Goal: Check status: Check status

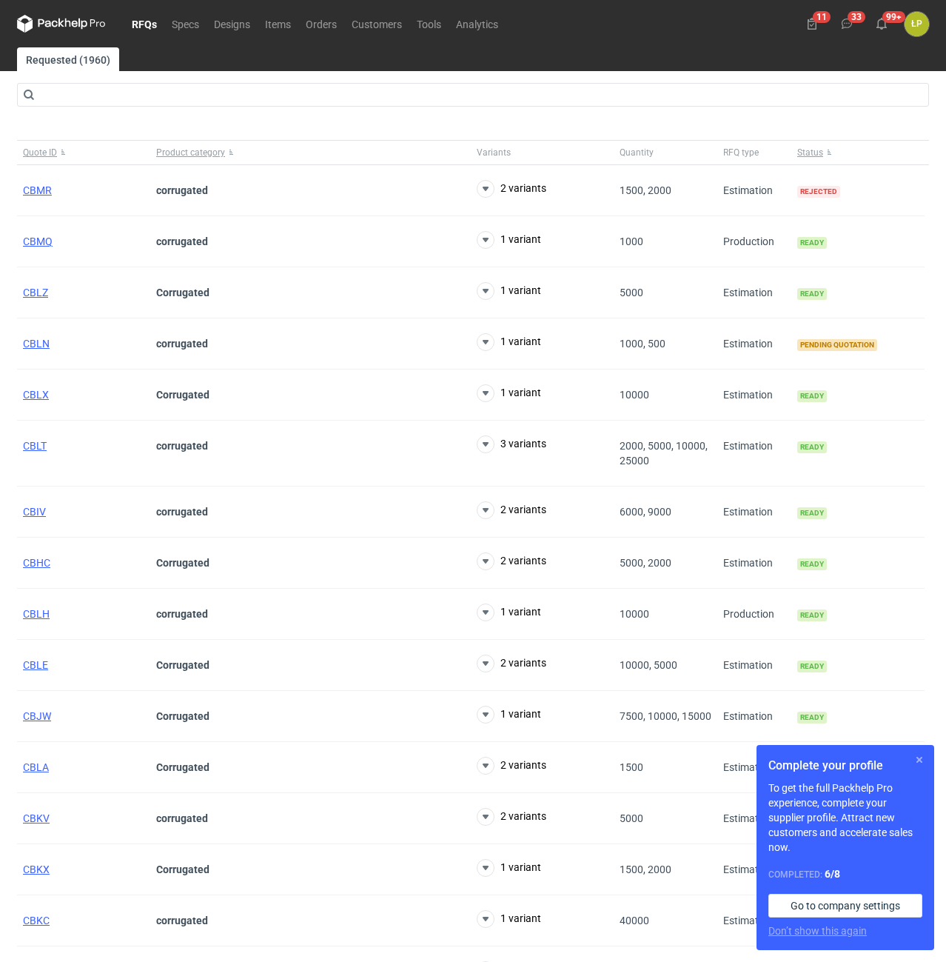
click at [925, 765] on button "button" at bounding box center [920, 760] width 18 height 18
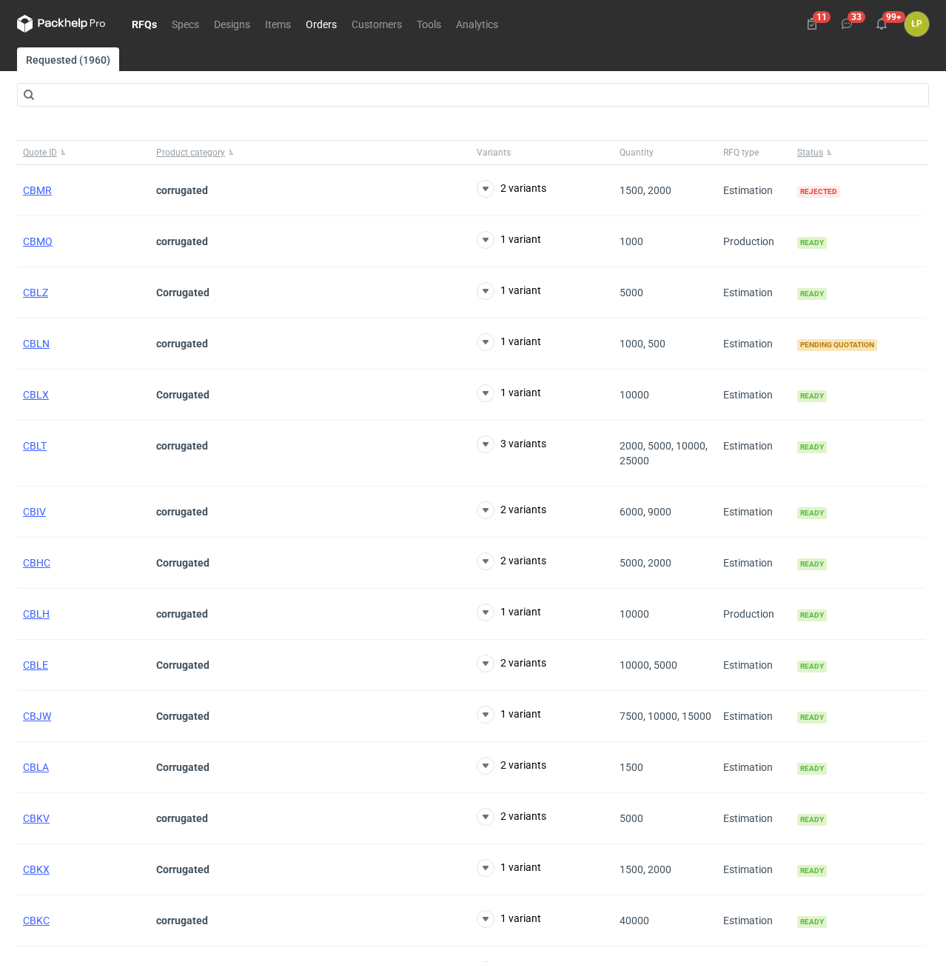
click at [331, 24] on link "Orders" at bounding box center [321, 24] width 46 height 18
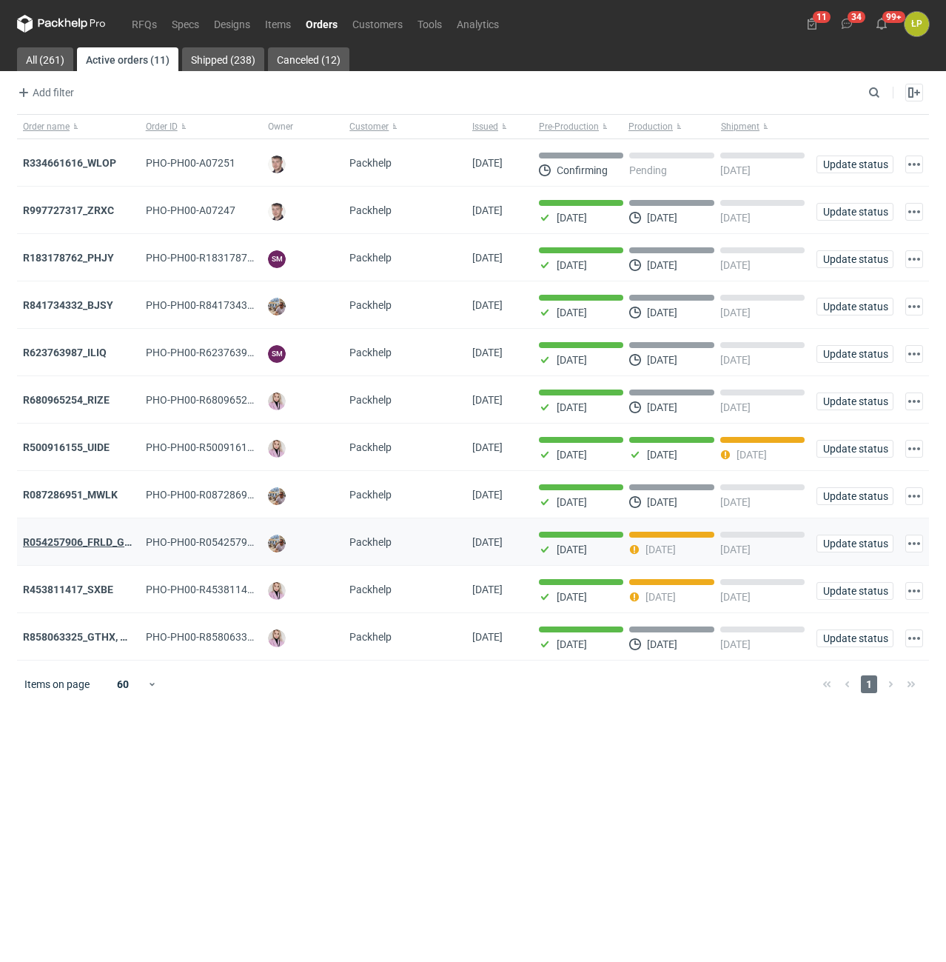
click at [120, 545] on strong "R054257906_FRLD_GMZJ_SABM" at bounding box center [101, 542] width 156 height 12
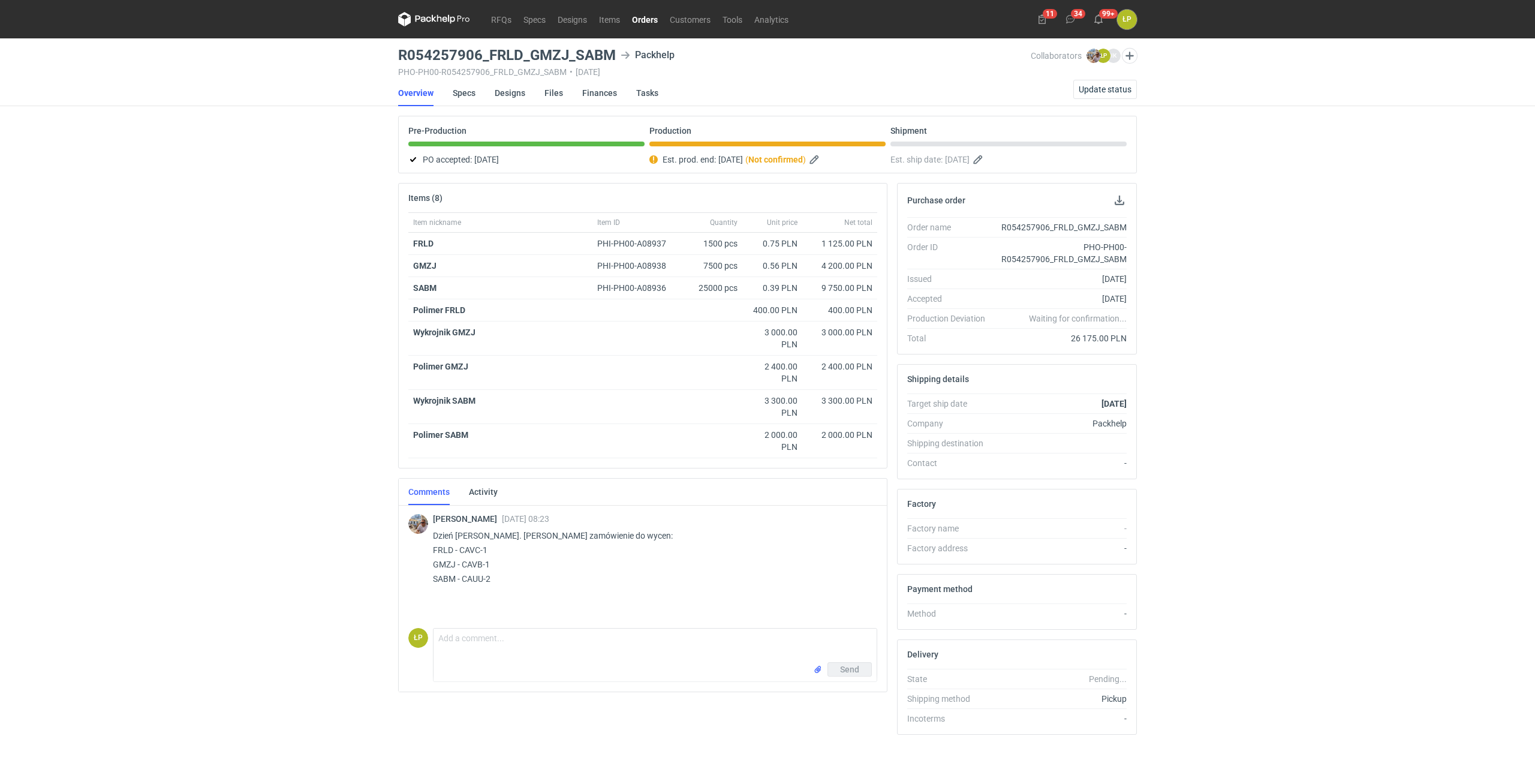
click at [647, 21] on link "Orders" at bounding box center [645, 19] width 38 height 15
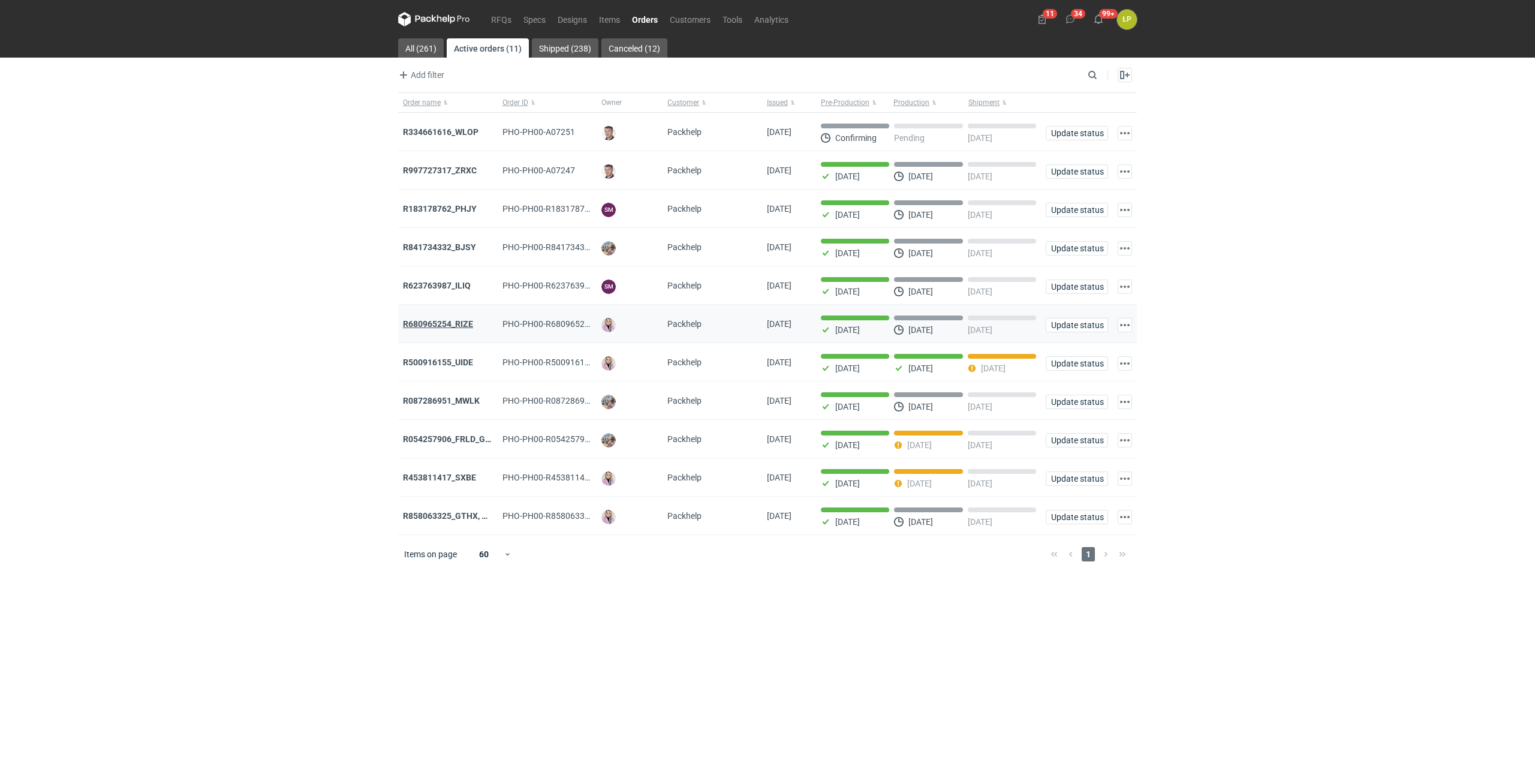
click at [472, 322] on strong "R680965254_RIZE" at bounding box center [437, 324] width 70 height 10
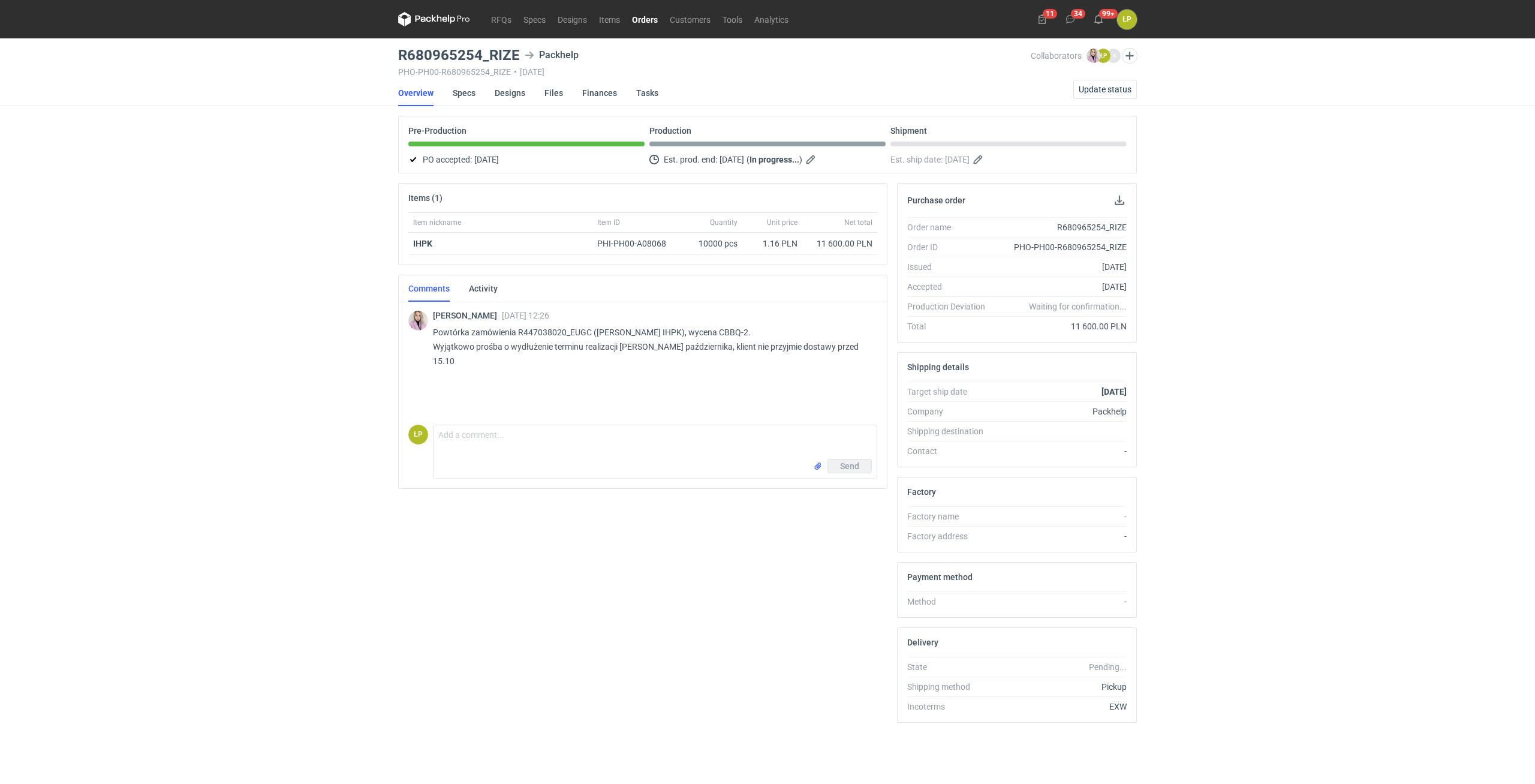
click at [644, 24] on link "Orders" at bounding box center [645, 19] width 38 height 15
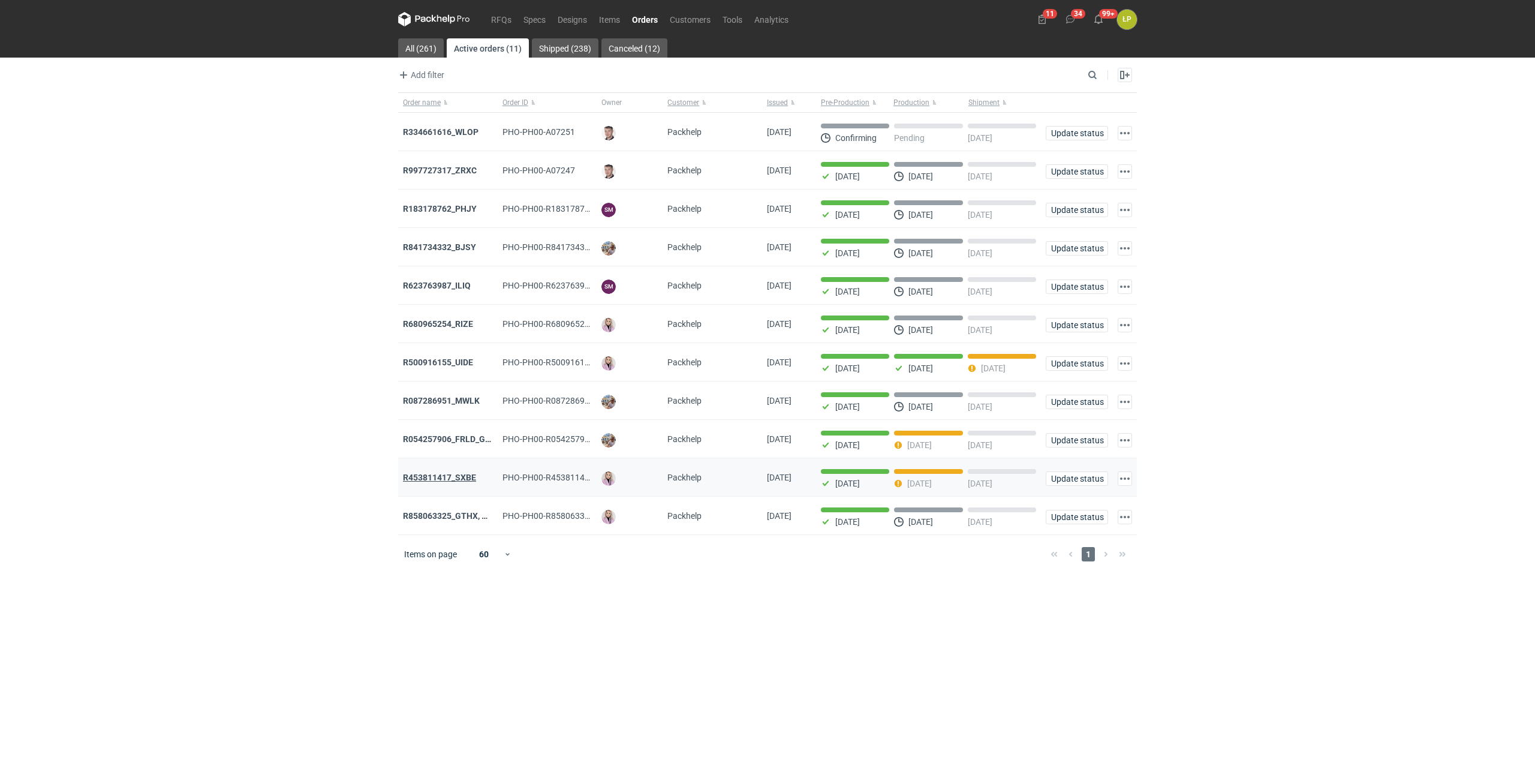
click at [468, 479] on strong "R453811417_SXBE" at bounding box center [439, 477] width 73 height 10
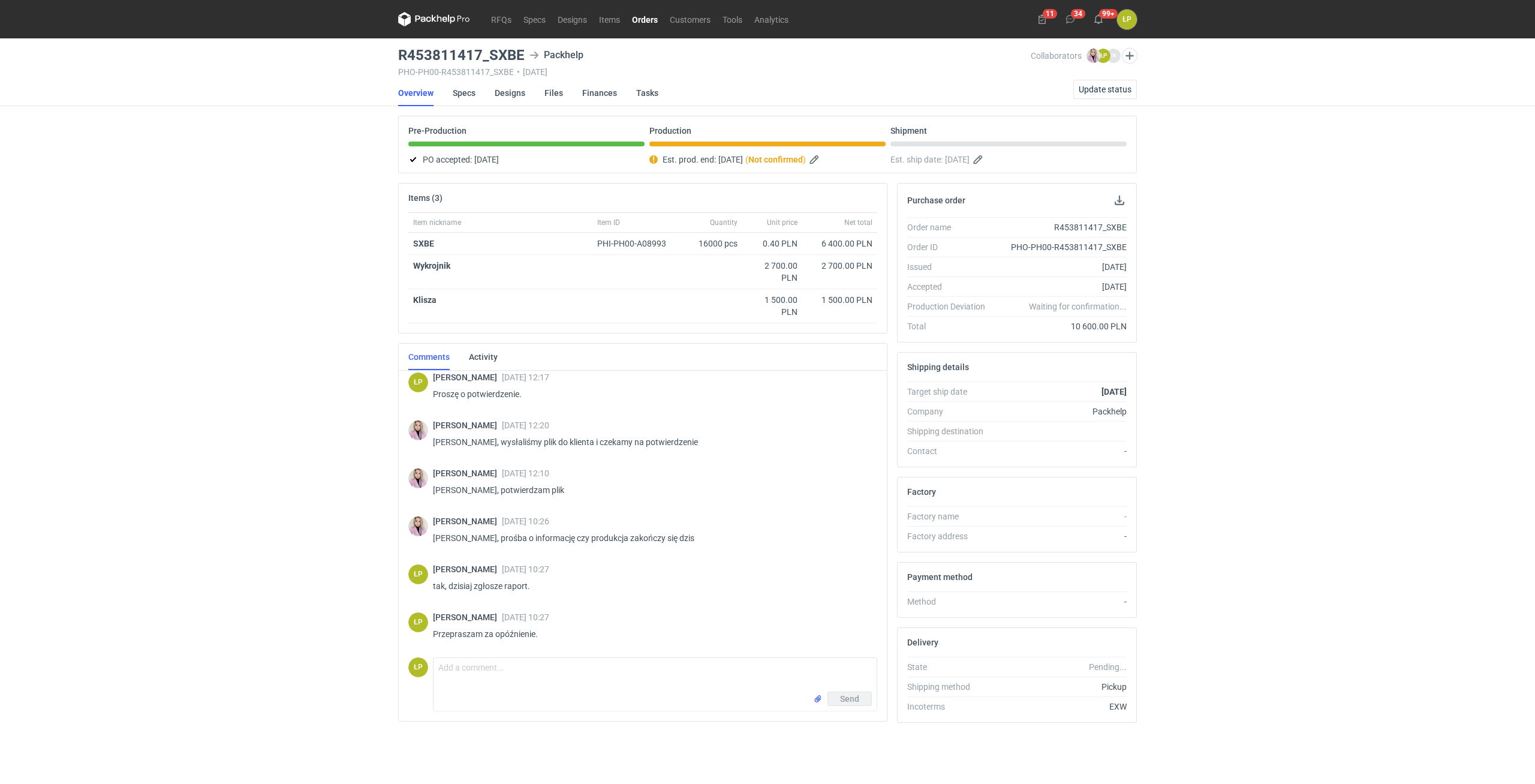
scroll to position [485, 0]
click at [765, 93] on span "Update status" at bounding box center [1105, 89] width 53 height 8
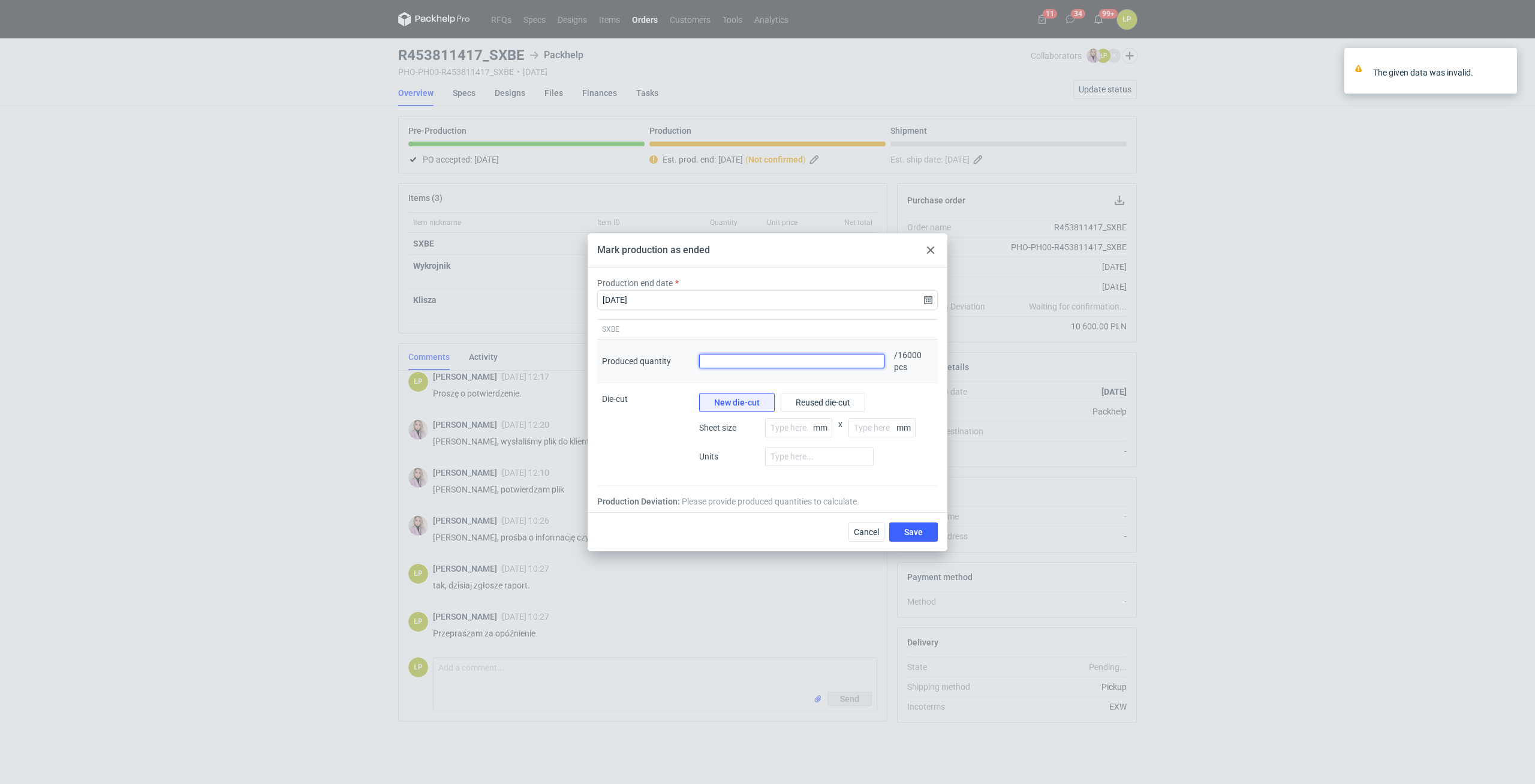
click at [765, 367] on input "Produced quantity" at bounding box center [791, 361] width 185 height 15
type input "16000"
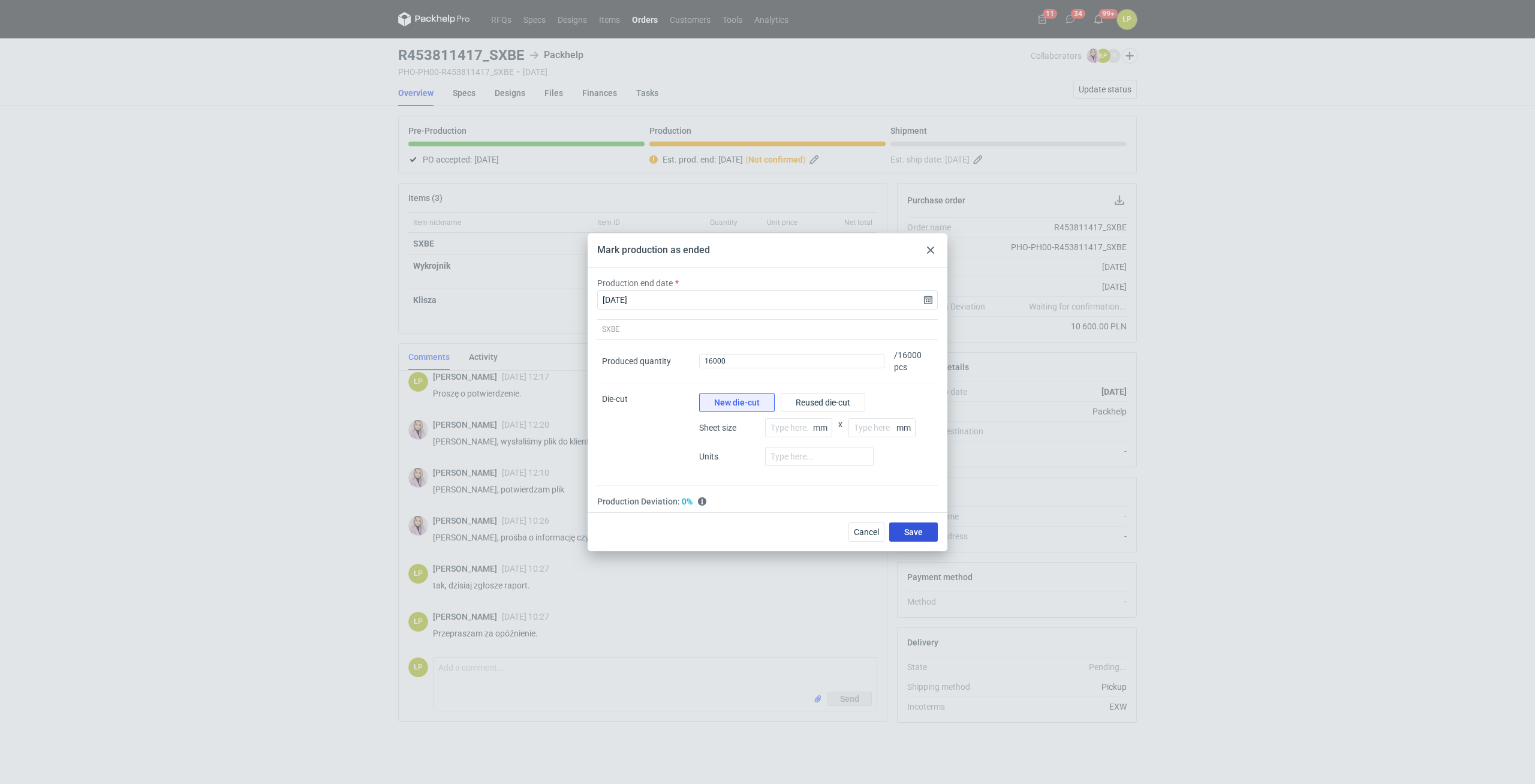
click at [765, 534] on button "Save" at bounding box center [914, 532] width 49 height 19
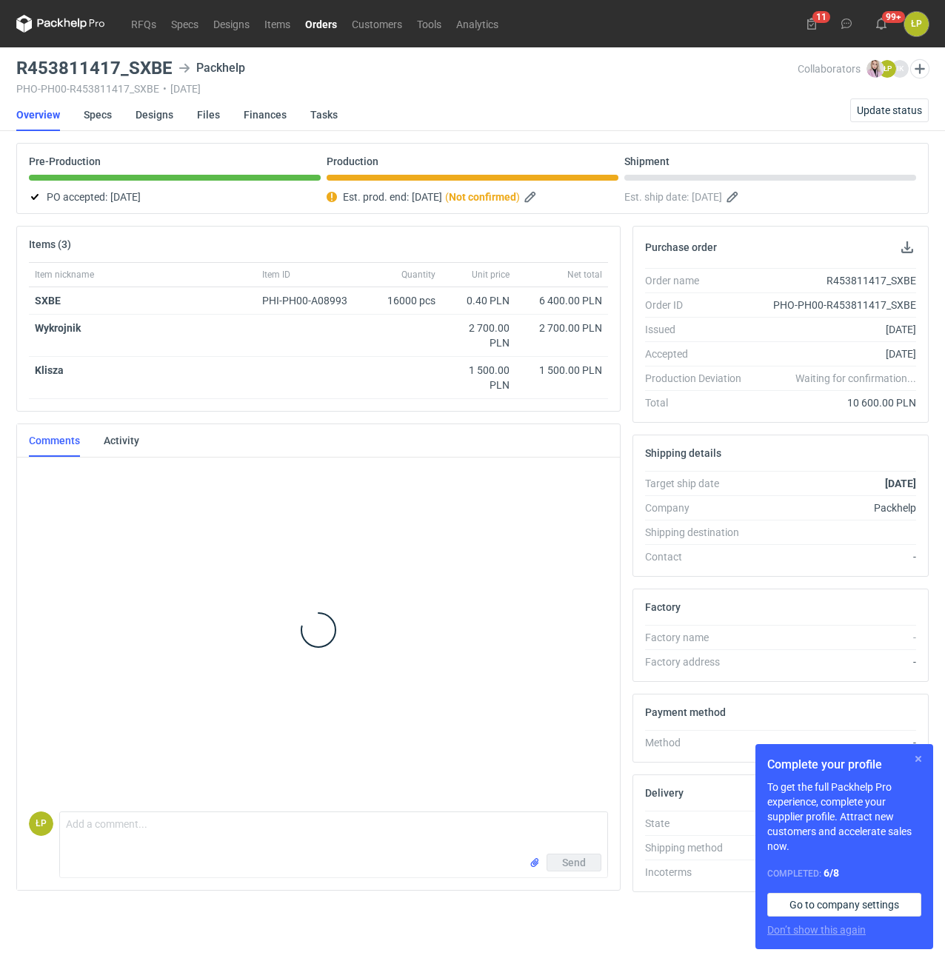
click at [916, 765] on button "button" at bounding box center [918, 759] width 18 height 18
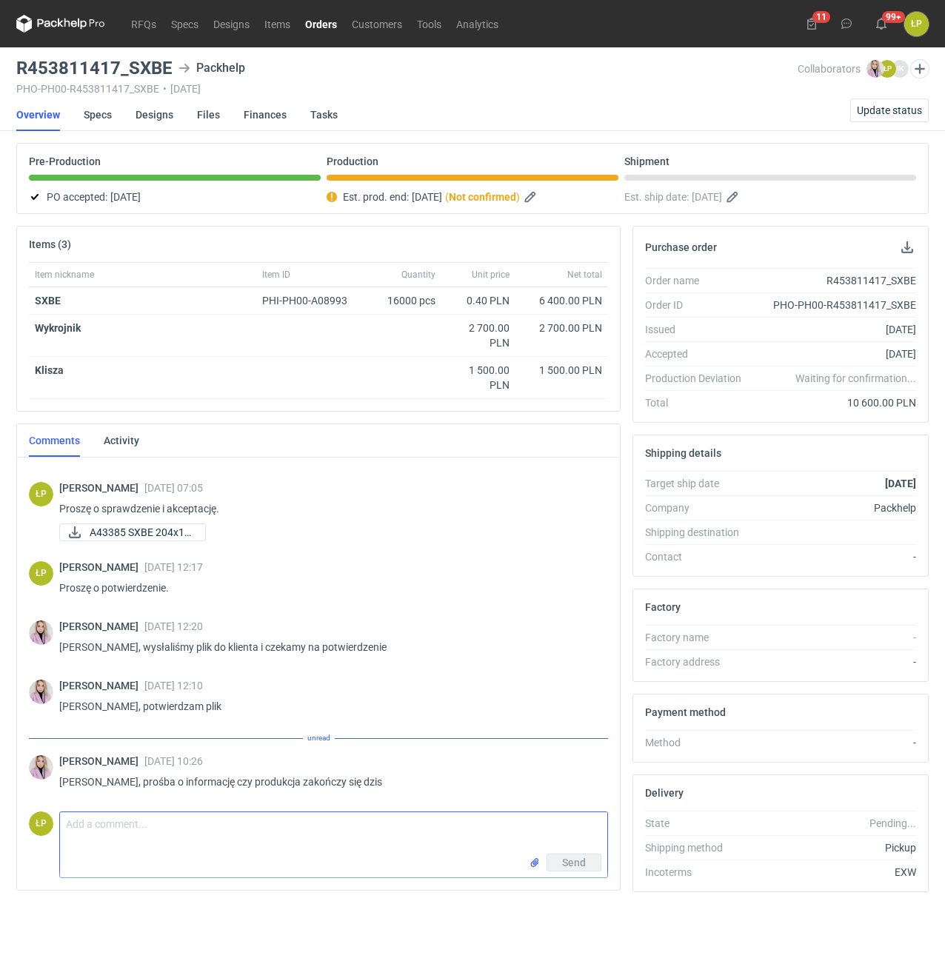
click at [522, 824] on textarea "Comment message" at bounding box center [333, 832] width 547 height 41
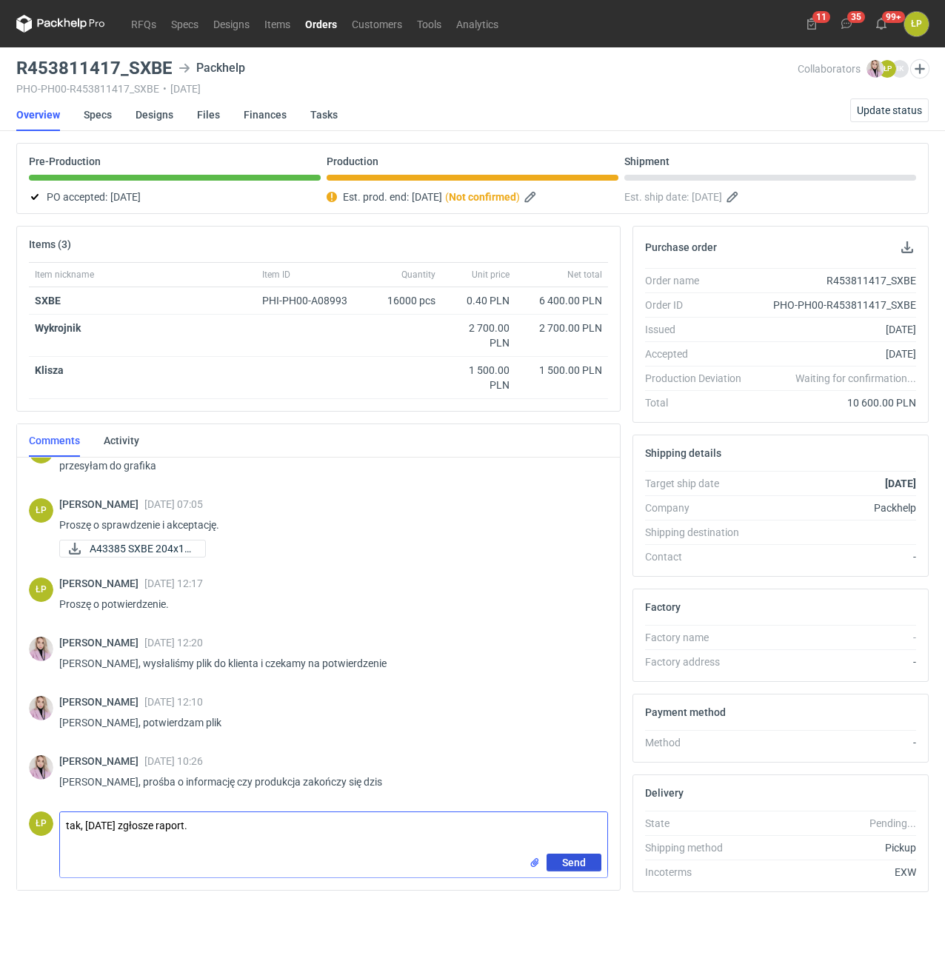
type textarea "tak, dzisiaj zgłosze raport."
click at [591, 861] on button "Send" at bounding box center [573, 863] width 55 height 18
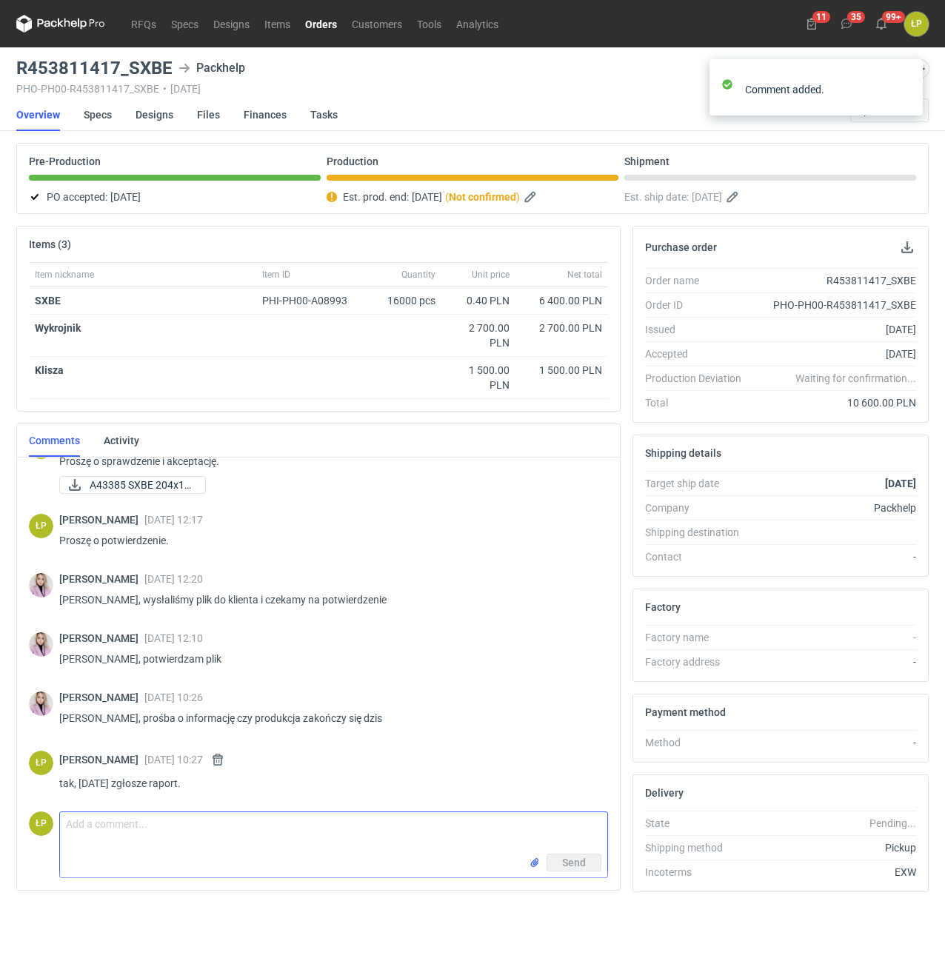
scroll to position [546, 0]
click at [588, 842] on textarea "Comment message" at bounding box center [333, 832] width 547 height 41
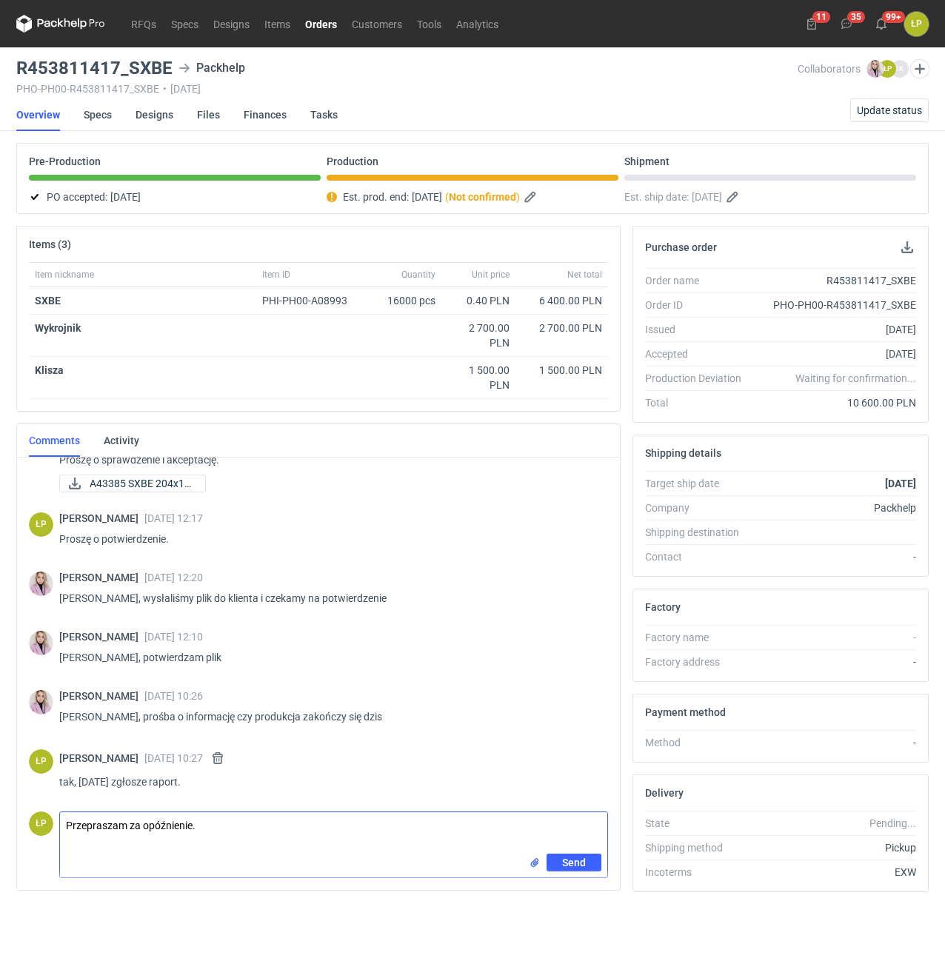
type textarea "Przepraszam za opóźnienie."
click at [569, 859] on span "Send" at bounding box center [574, 862] width 24 height 10
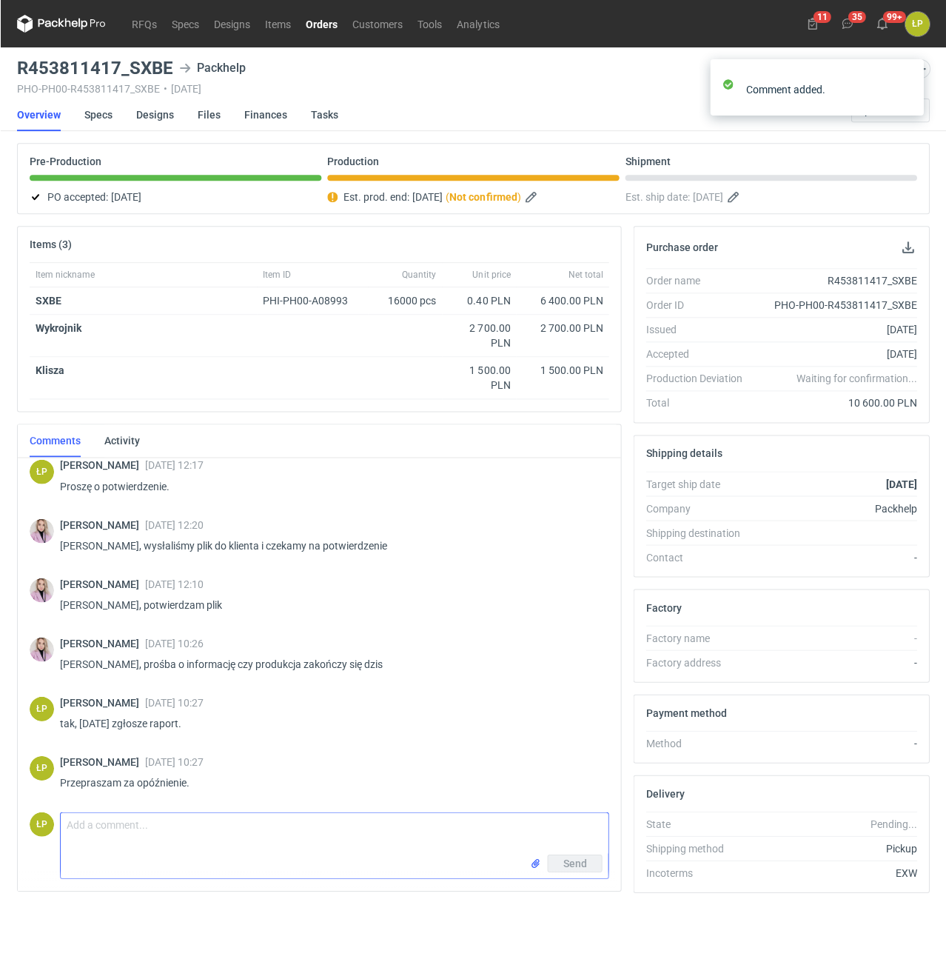
scroll to position [599, 0]
click at [231, 31] on link "Designs" at bounding box center [232, 24] width 51 height 18
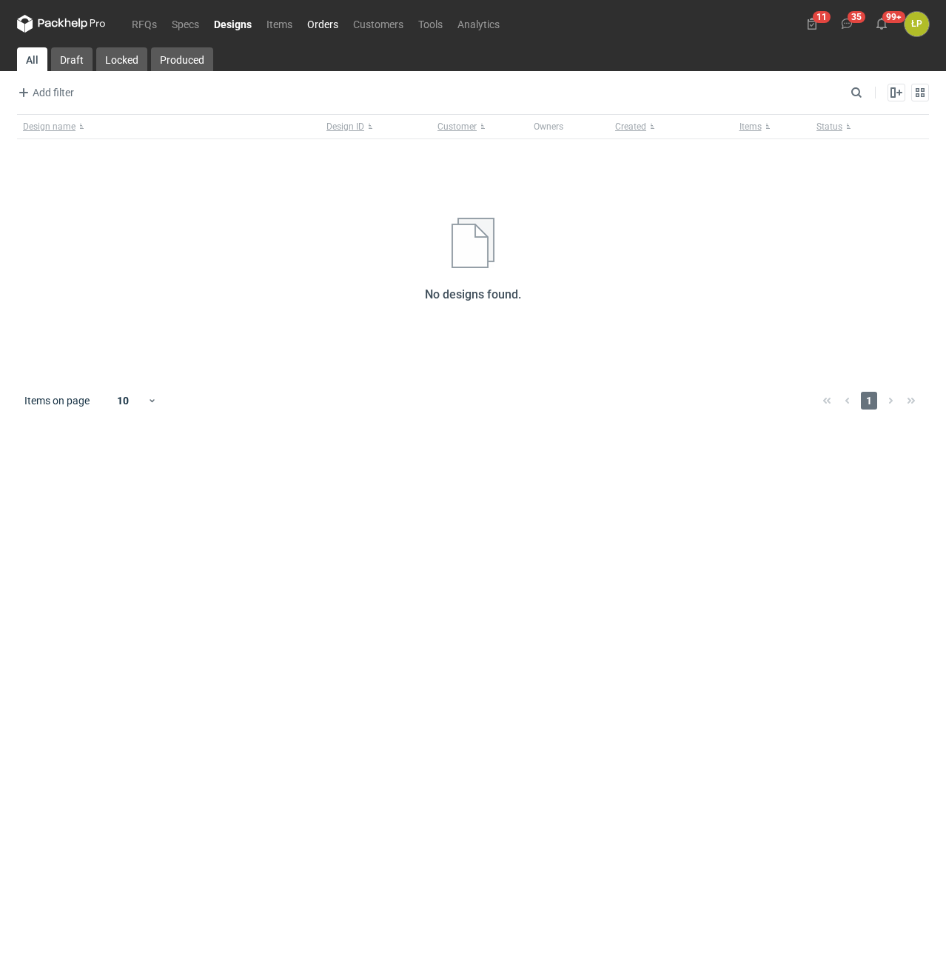
click at [319, 22] on link "Orders" at bounding box center [323, 24] width 46 height 18
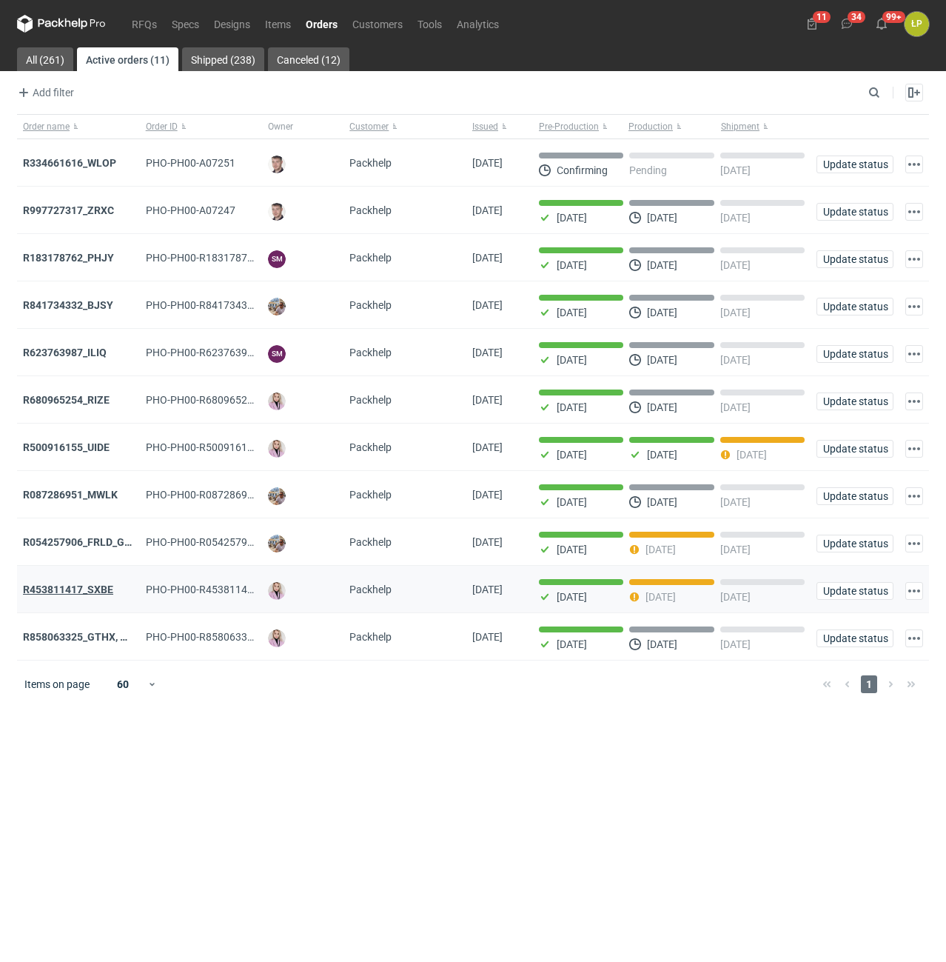
click at [59, 593] on strong "R453811417_SXBE" at bounding box center [68, 589] width 90 height 12
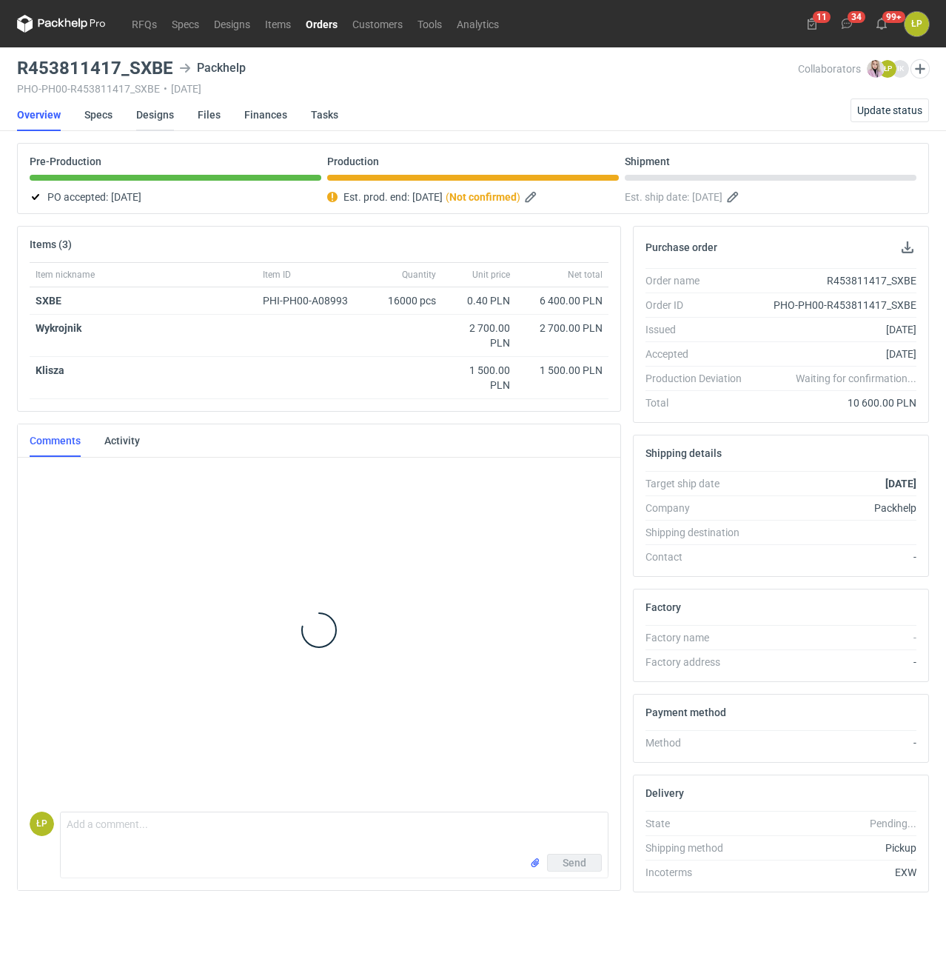
scroll to position [596, 0]
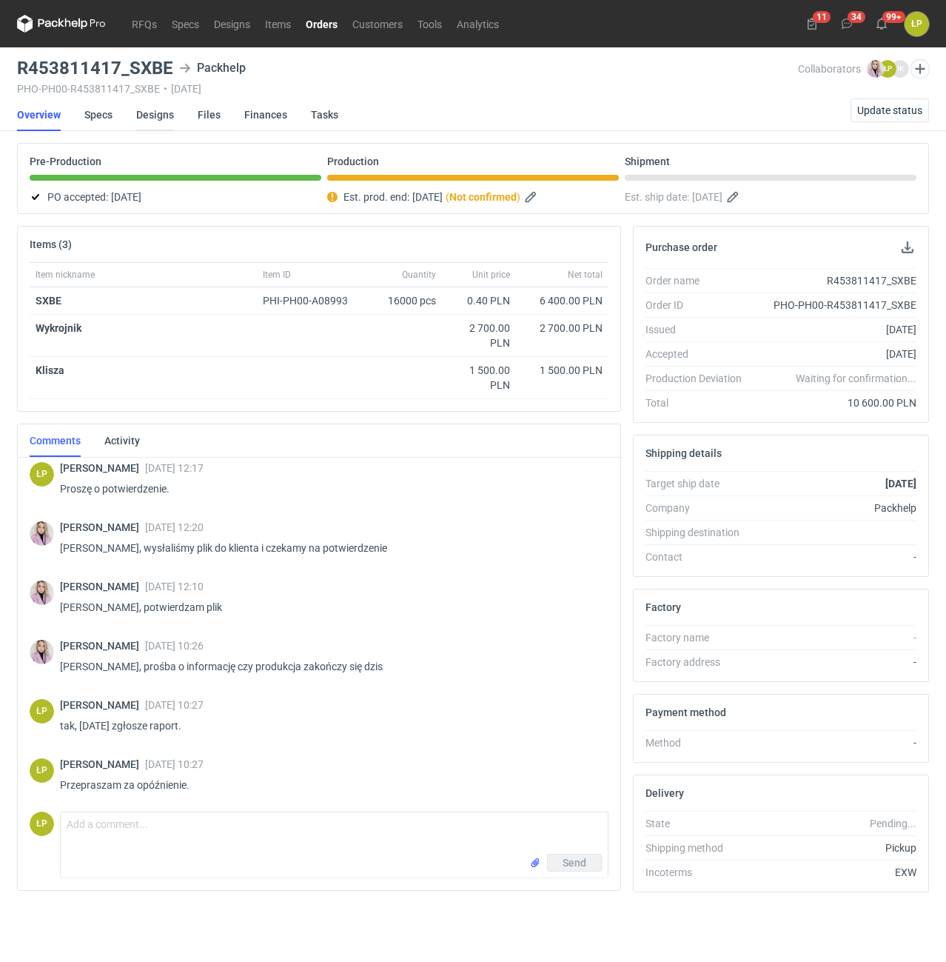
click at [153, 115] on link "Designs" at bounding box center [155, 114] width 38 height 33
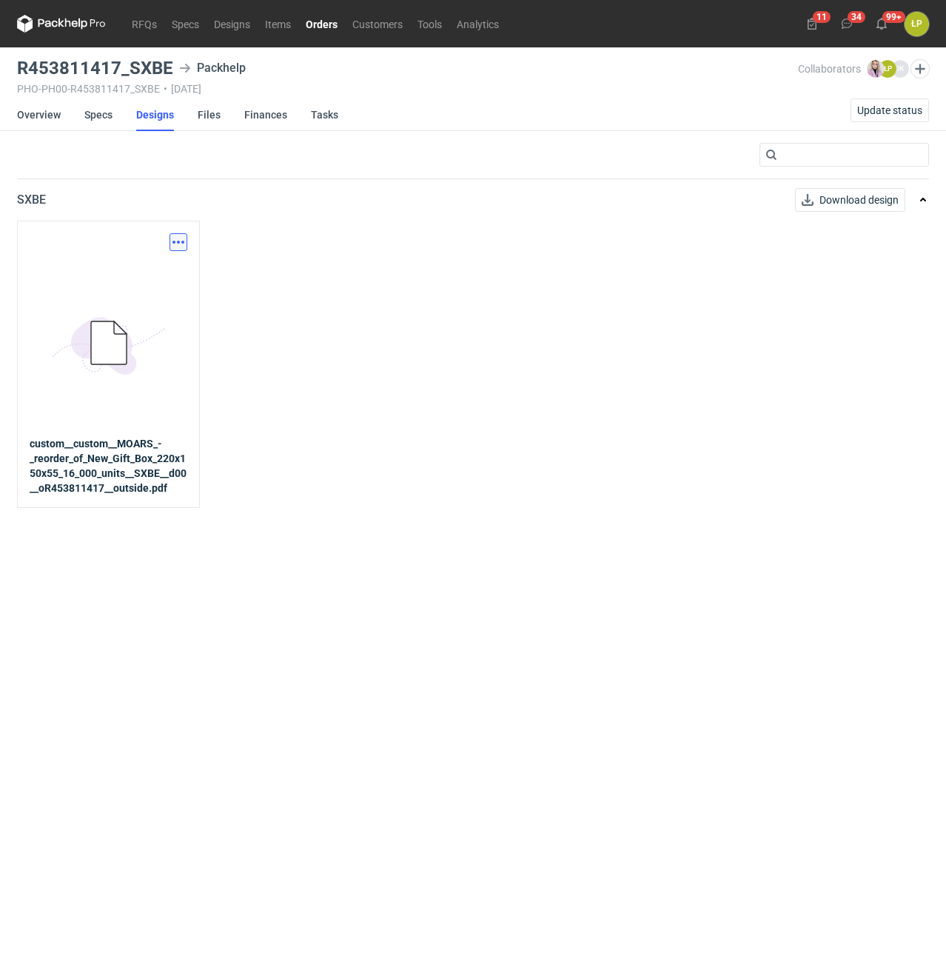
click at [177, 245] on button "button" at bounding box center [179, 242] width 18 height 18
click at [172, 277] on link "Download design part" at bounding box center [113, 275] width 136 height 24
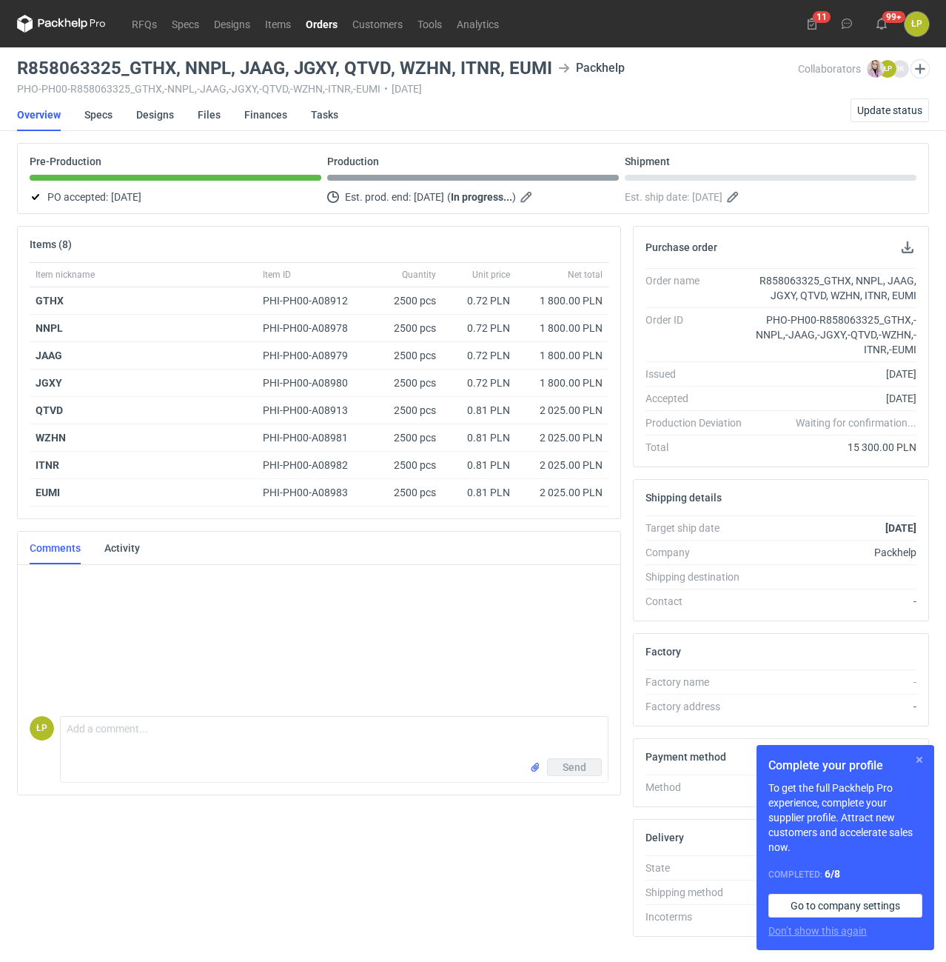
click at [922, 758] on button "button" at bounding box center [920, 760] width 18 height 18
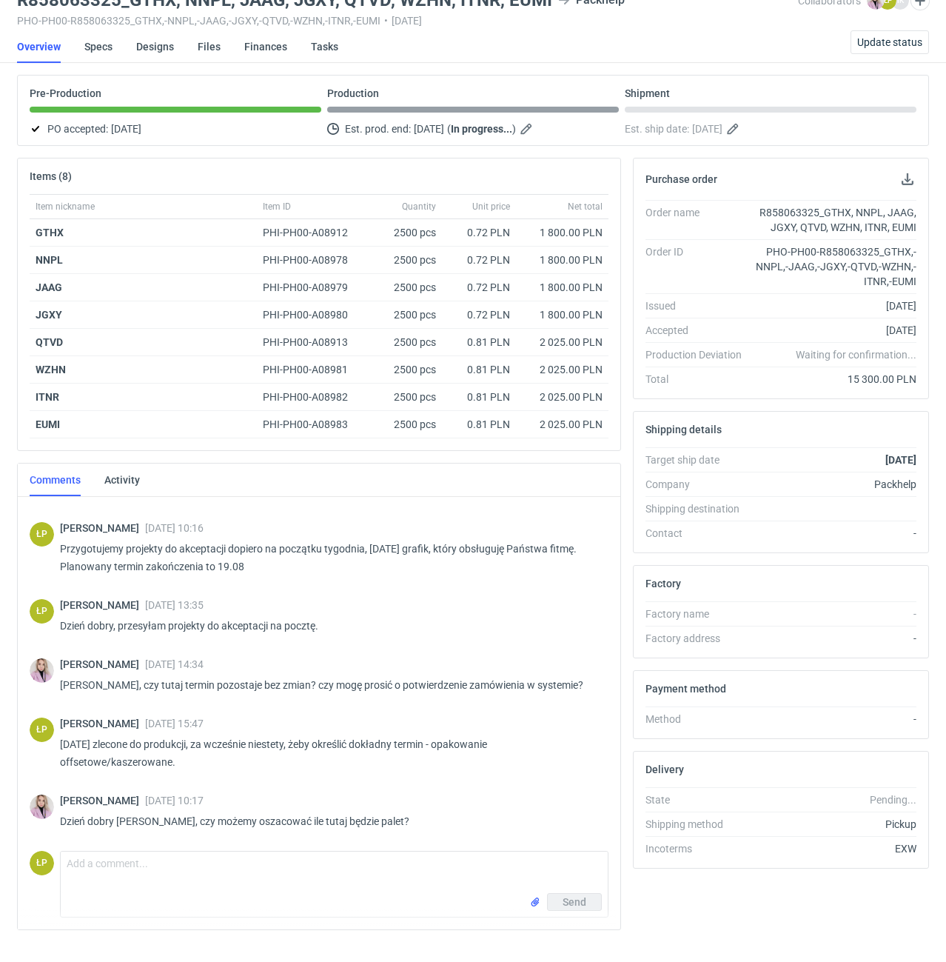
scroll to position [95, 0]
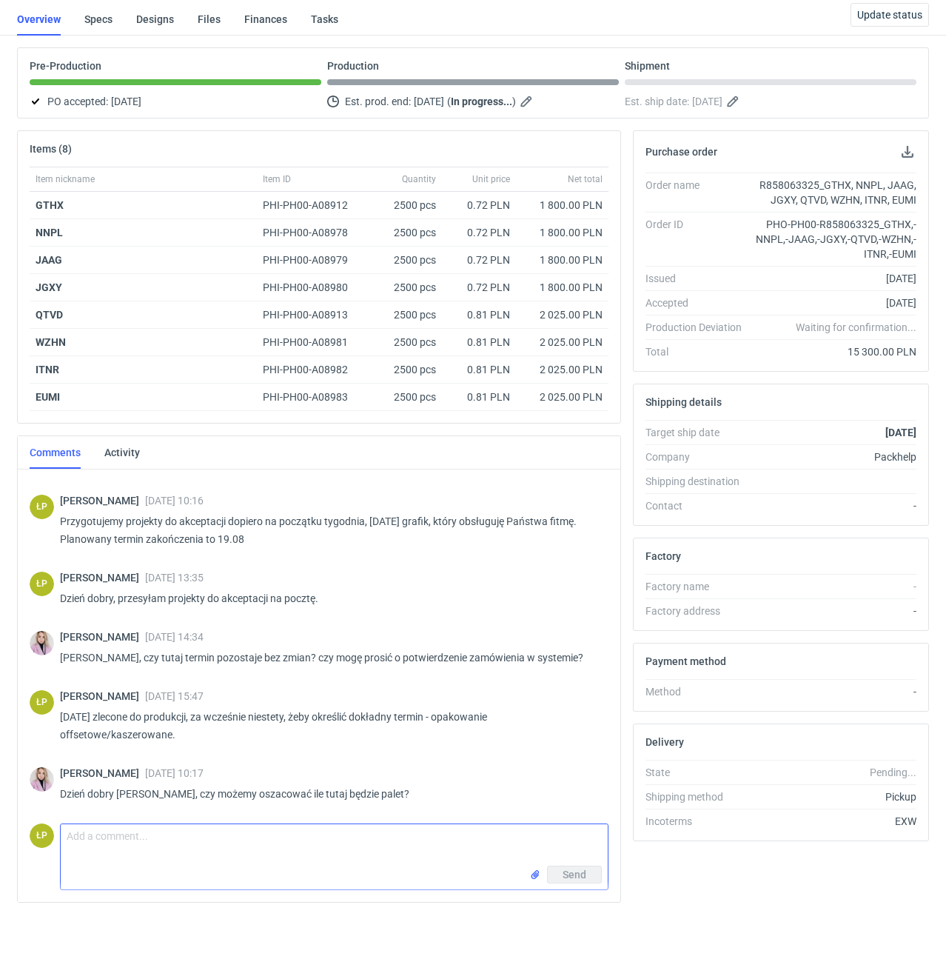
click at [346, 840] on textarea "Comment message" at bounding box center [334, 844] width 547 height 41
type textarea "Dzień dobry,"
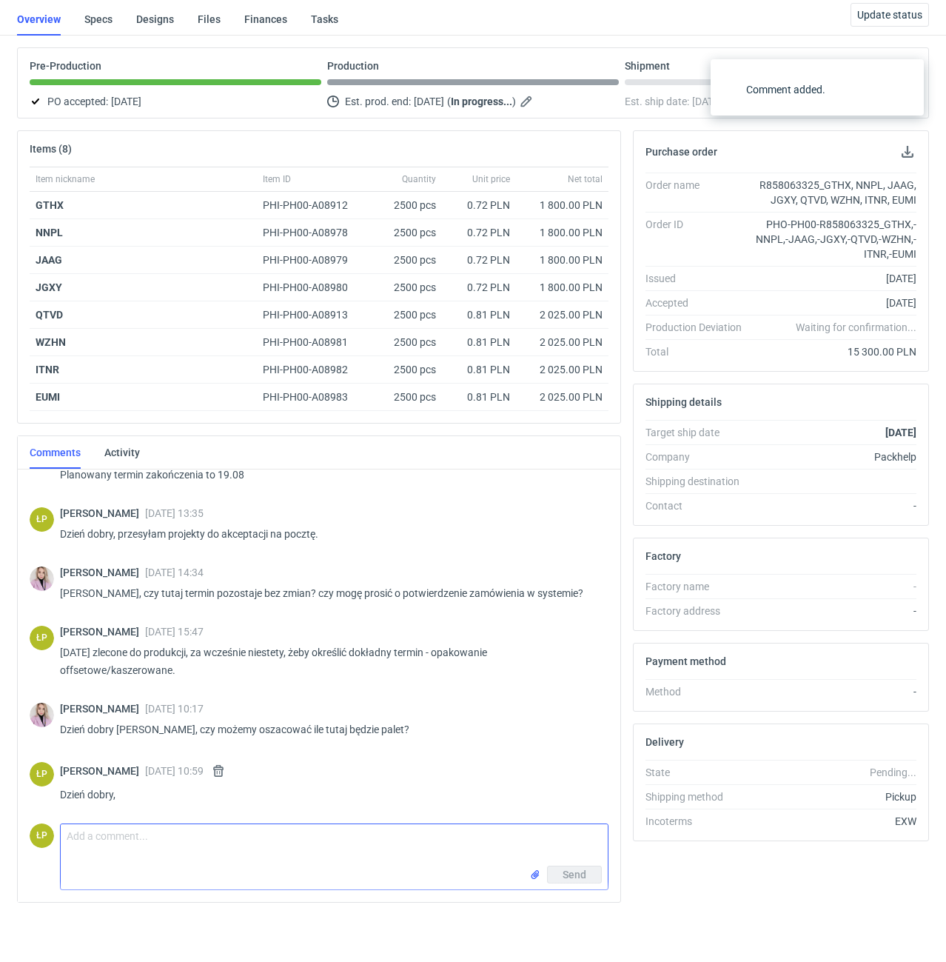
scroll to position [222, 0]
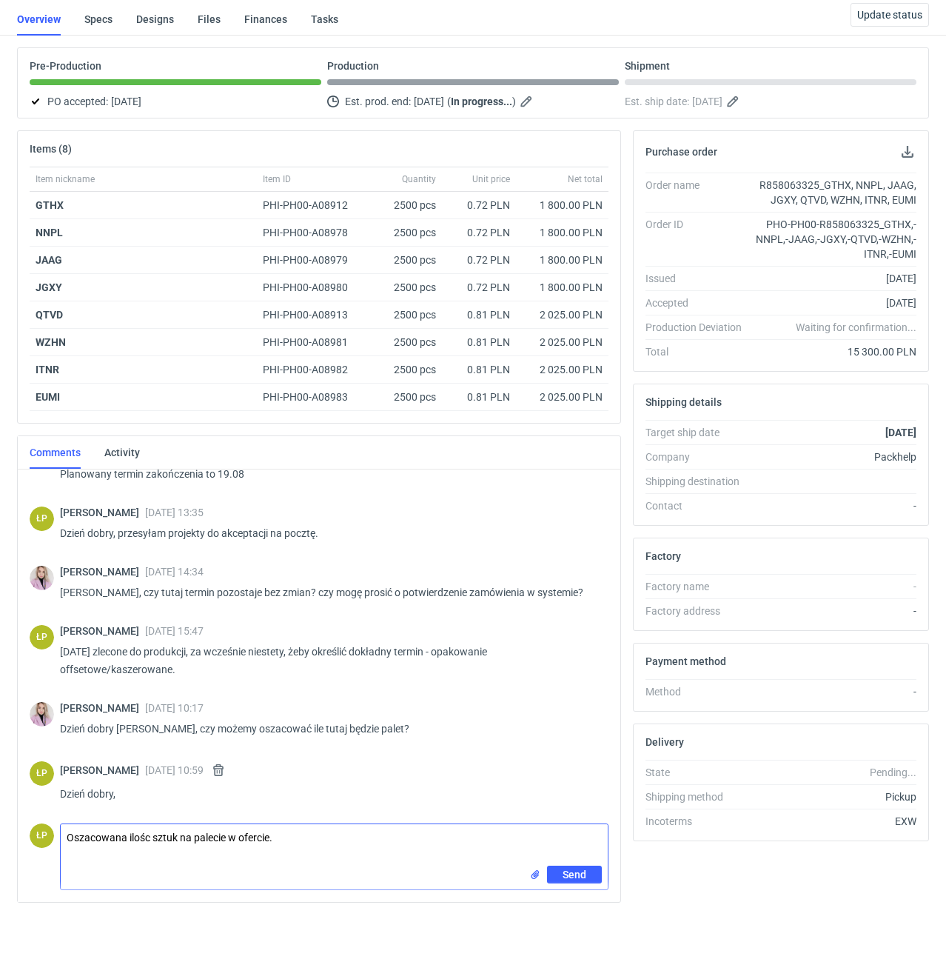
click at [411, 842] on textarea "Oszacowana ilośc sztuk na palecie w ofercie." at bounding box center [334, 844] width 547 height 41
type textarea "Oszacowana ilośc sztuk na palecie w ofercie."
click at [565, 868] on button "Send" at bounding box center [574, 874] width 55 height 18
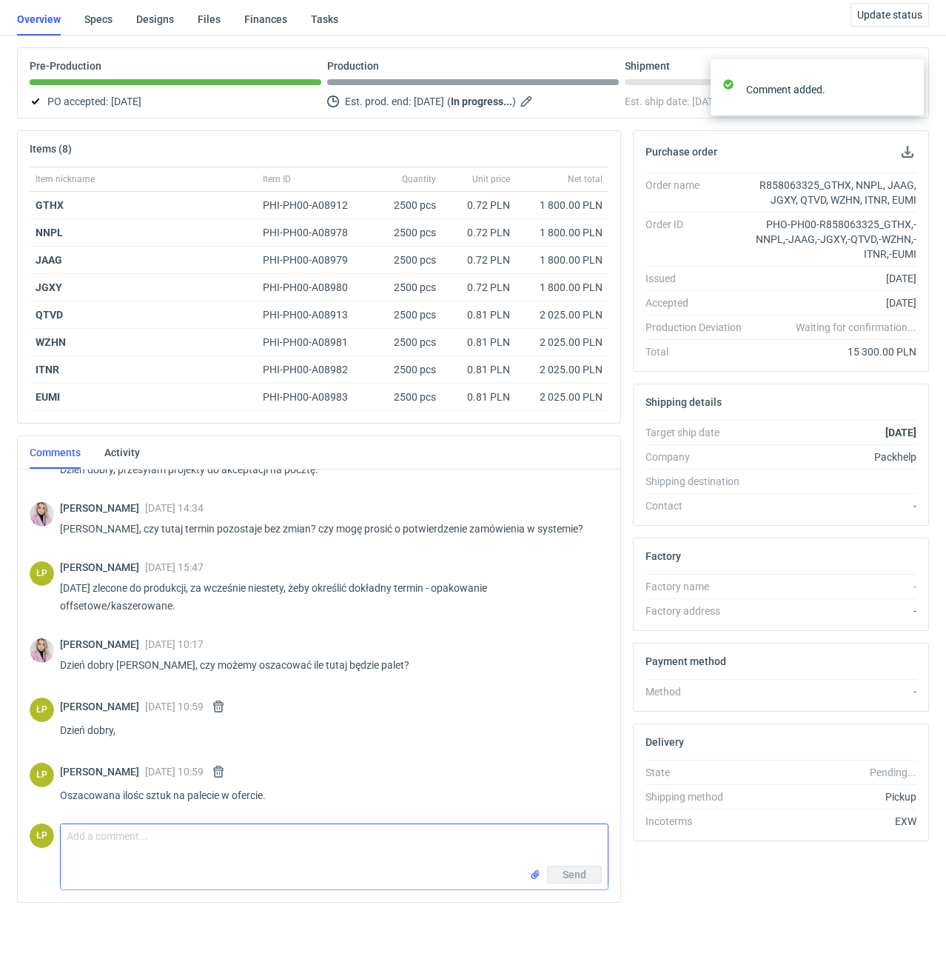
scroll to position [287, 0]
click at [312, 856] on textarea "Comment message" at bounding box center [334, 844] width 547 height 41
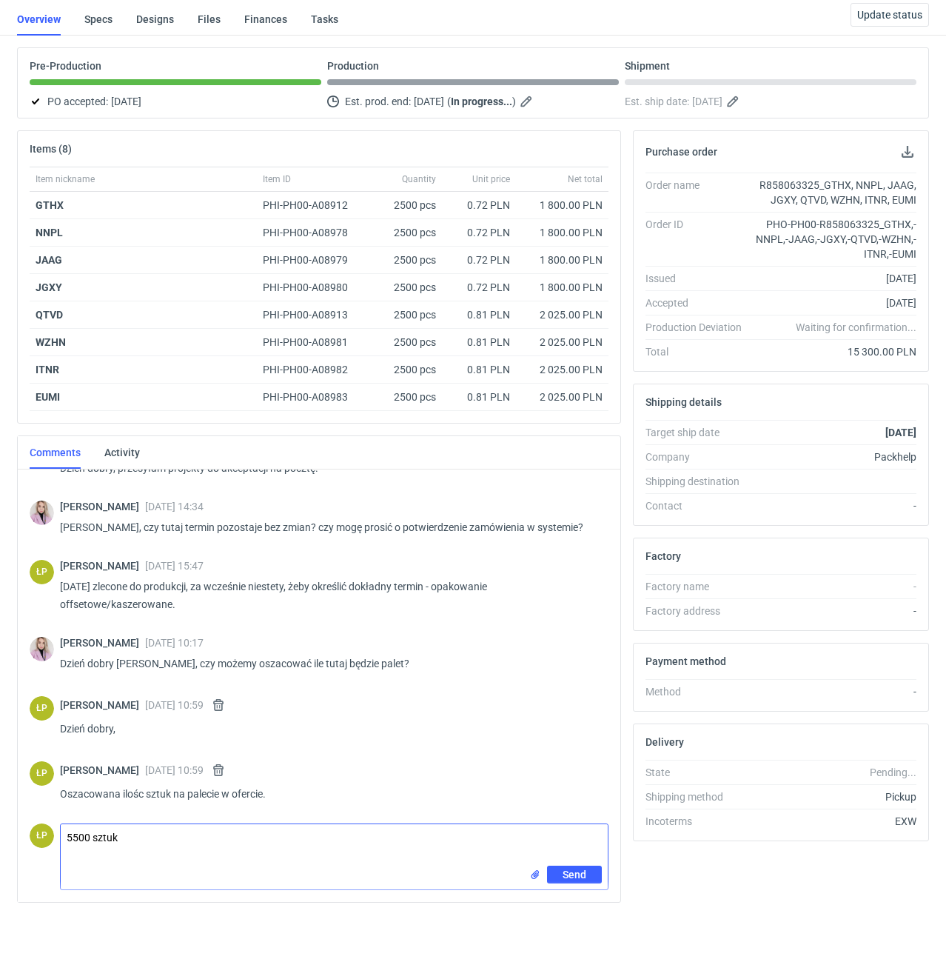
type textarea "5500 sztuk"
click at [544, 872] on div "Send" at bounding box center [565, 874] width 73 height 18
click at [563, 873] on button "Send" at bounding box center [574, 874] width 55 height 18
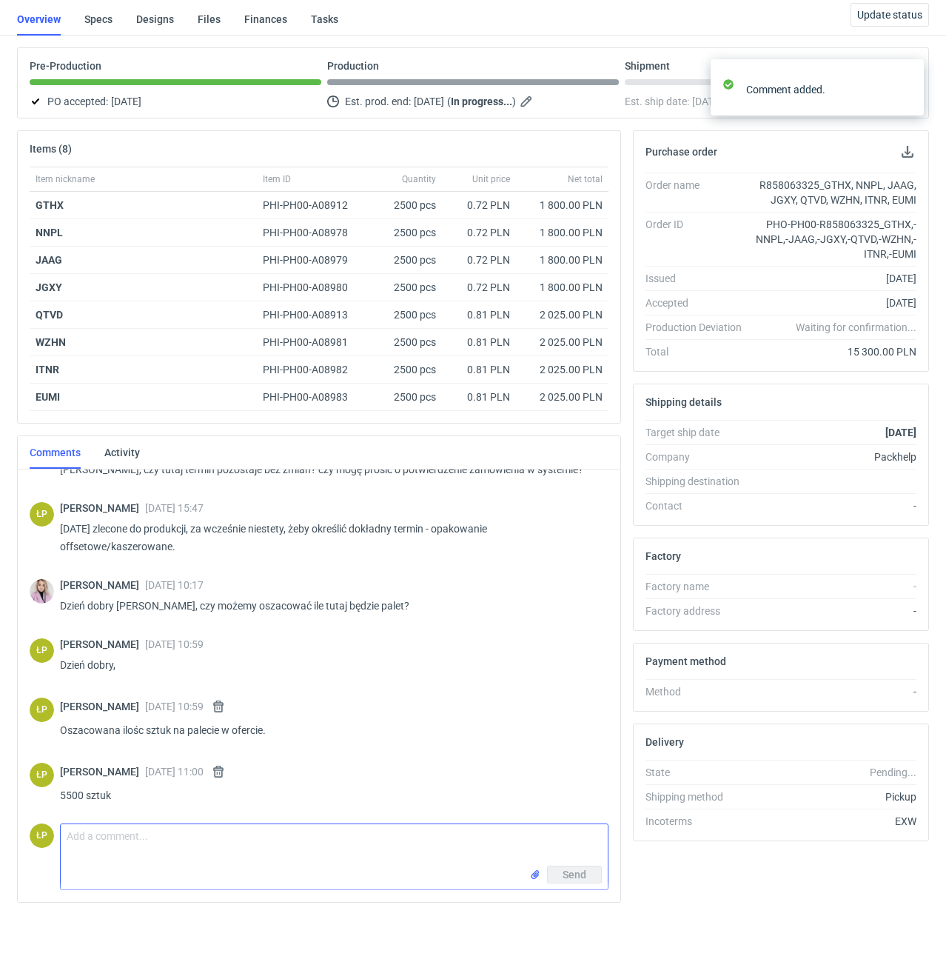
scroll to position [346, 0]
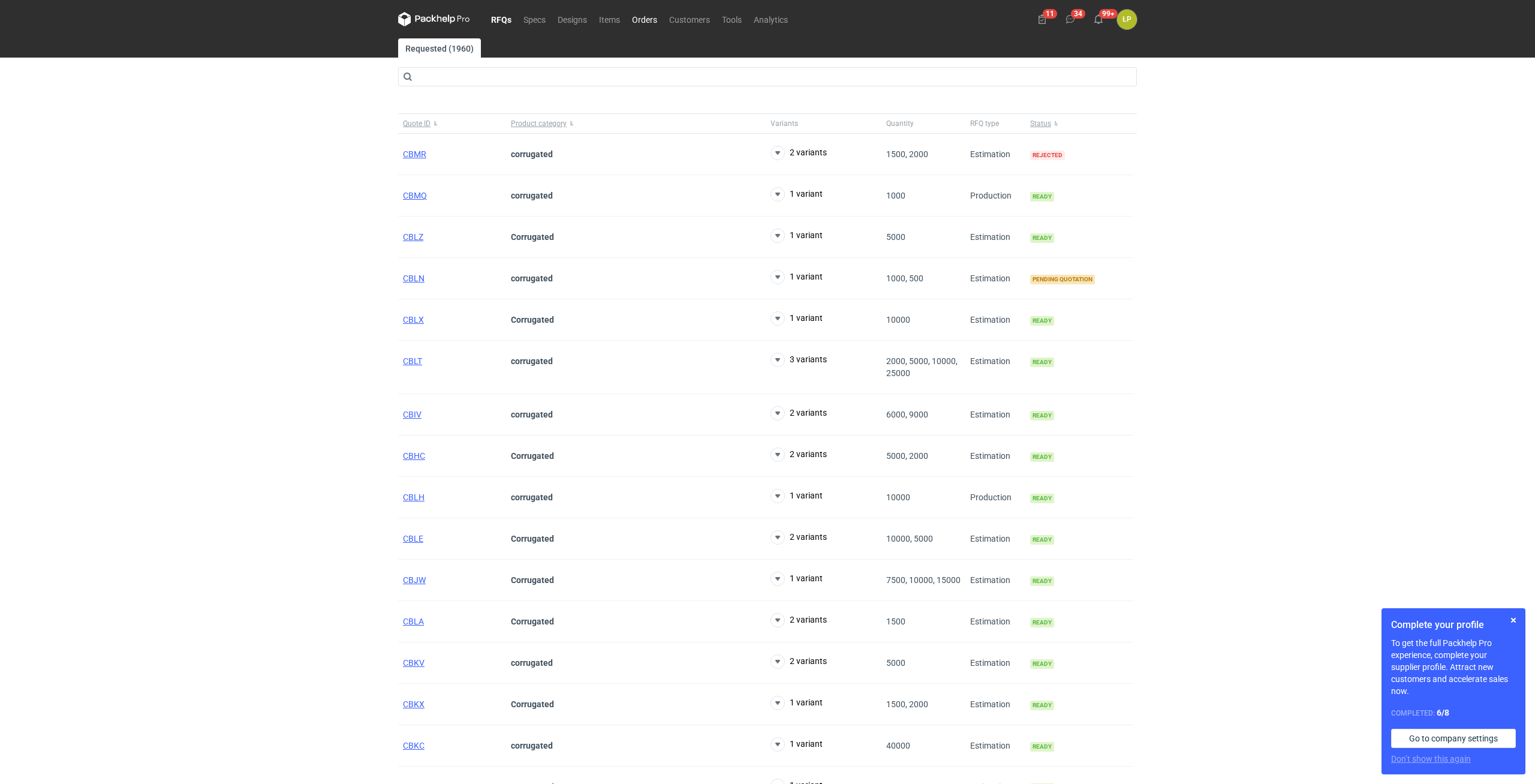
click at [642, 19] on link "Orders" at bounding box center [645, 19] width 37 height 15
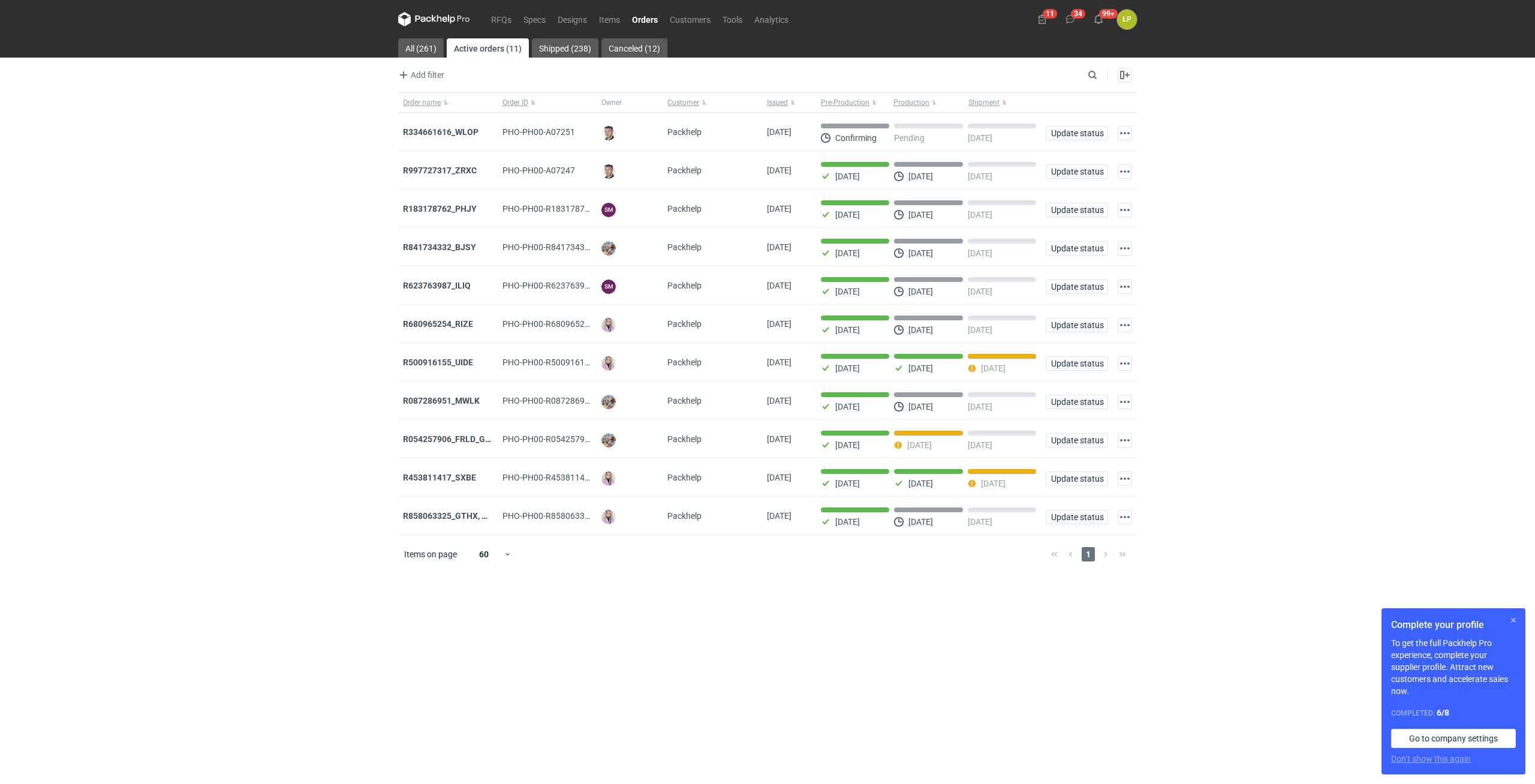
click at [1520, 621] on button "button" at bounding box center [1514, 620] width 15 height 15
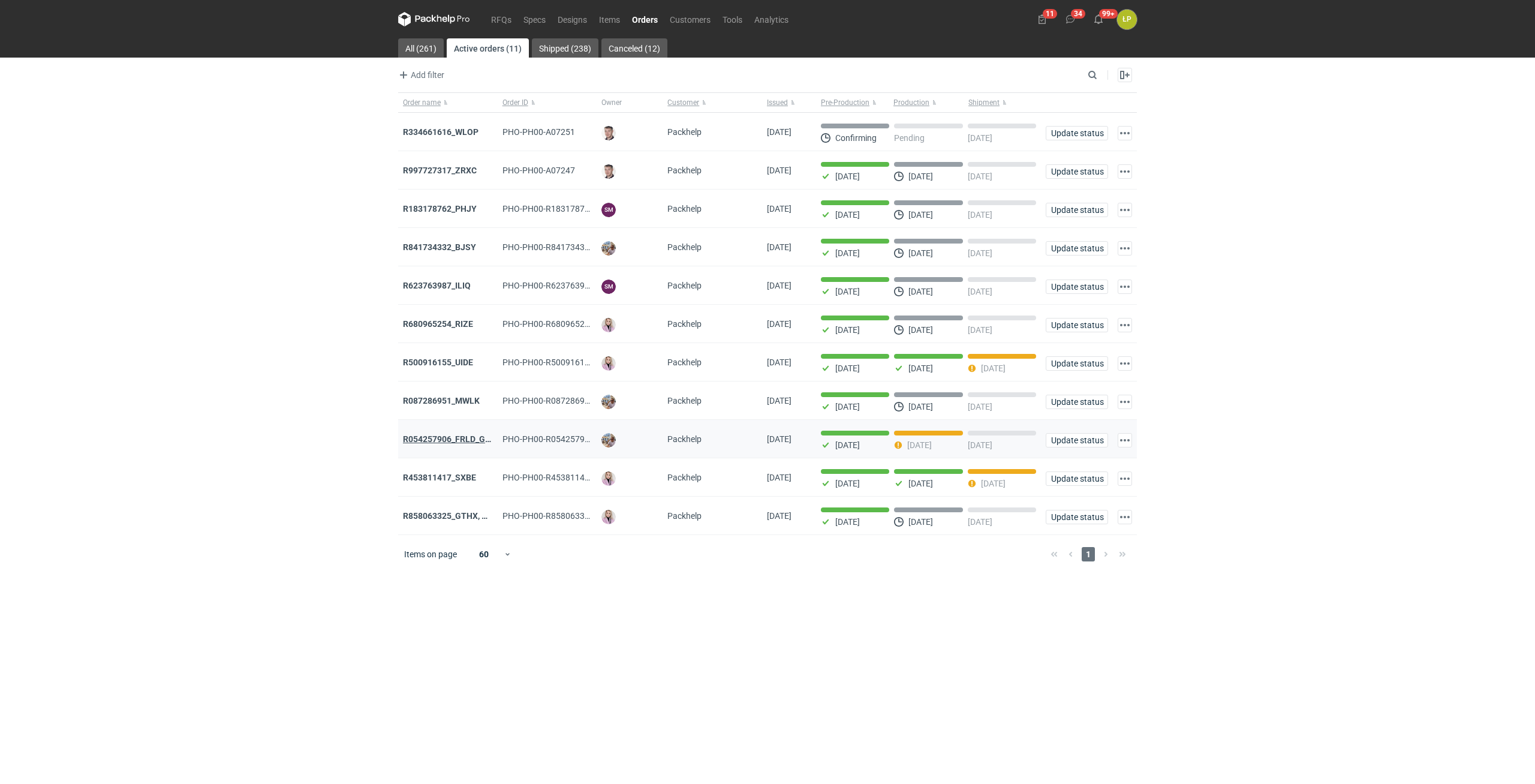
click at [477, 442] on strong "R054257906_FRLD_GMZJ_SABM" at bounding box center [466, 439] width 126 height 10
